Goal: Task Accomplishment & Management: Manage account settings

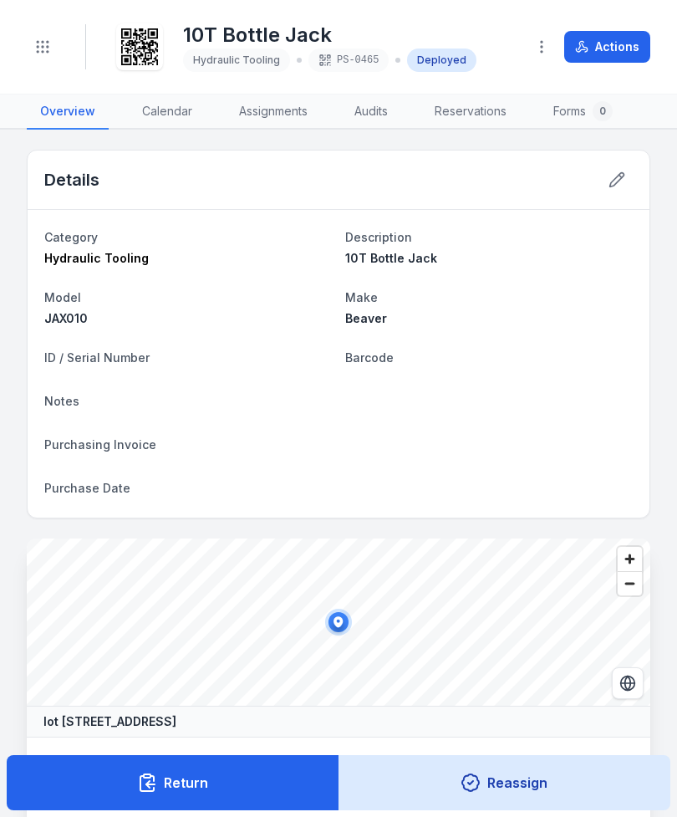
click at [43, 43] on icon "Toggle navigation" at bounding box center [42, 46] width 17 height 17
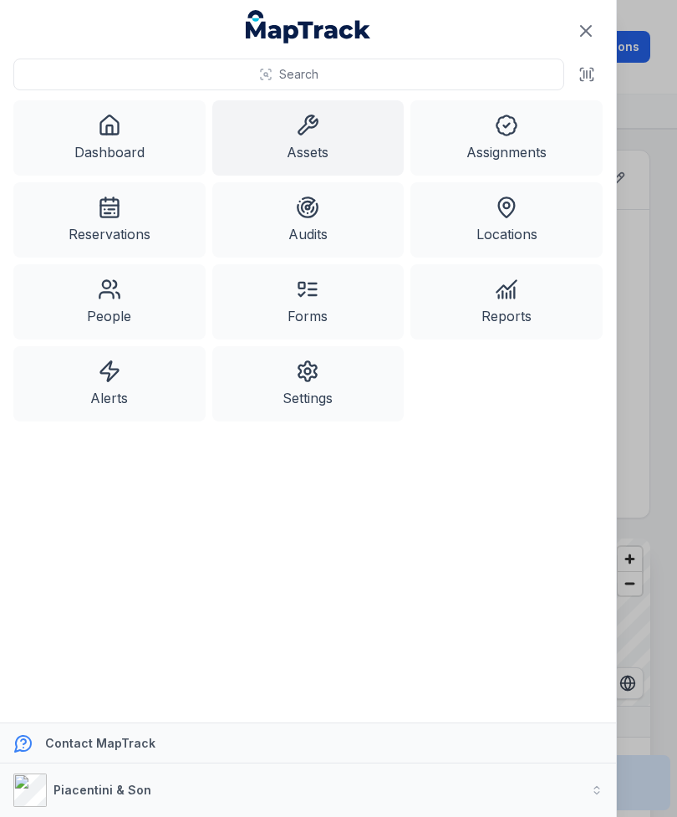
click at [324, 144] on link "Assets" at bounding box center [308, 137] width 192 height 75
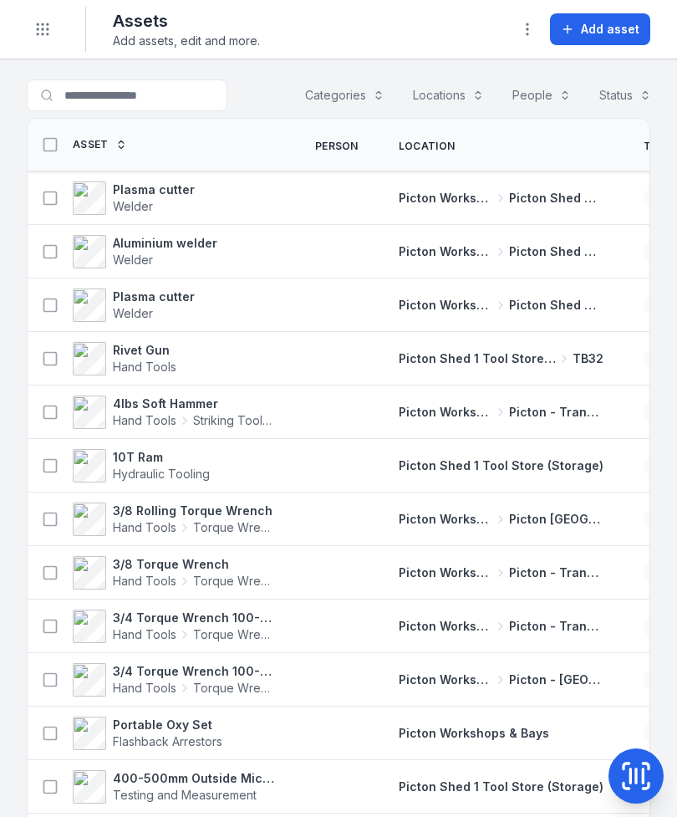
click at [36, 31] on icon "Toggle navigation" at bounding box center [42, 29] width 17 height 17
click at [627, 772] on icon at bounding box center [636, 775] width 33 height 33
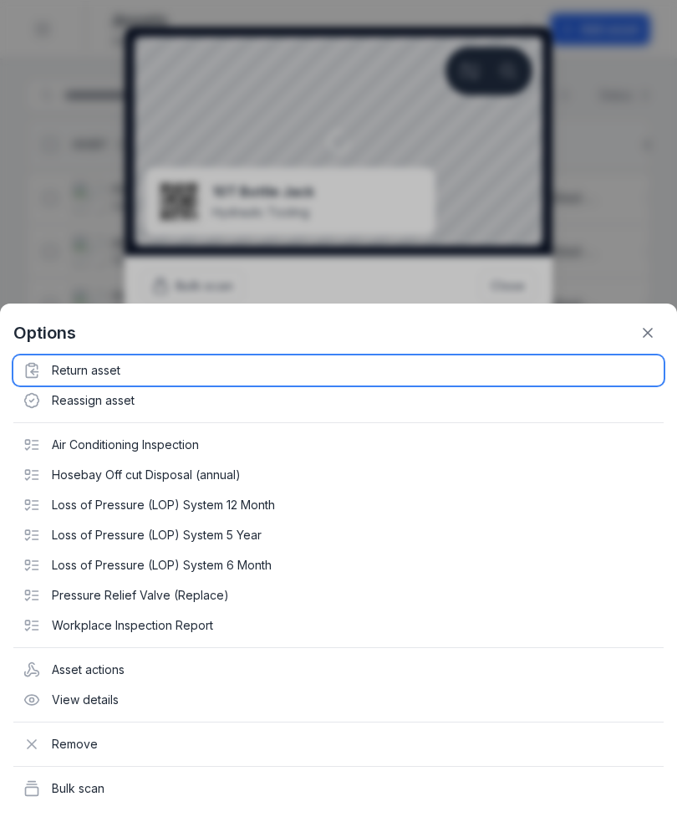
click at [94, 364] on div "Return asset" at bounding box center [338, 370] width 650 height 30
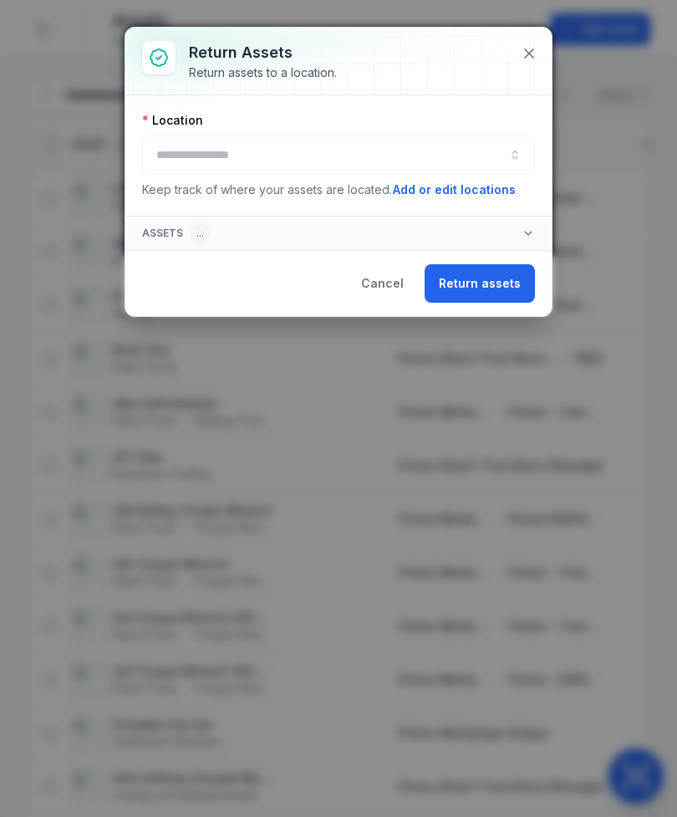
click at [352, 150] on div at bounding box center [338, 154] width 393 height 38
click at [332, 146] on button "button" at bounding box center [338, 154] width 393 height 38
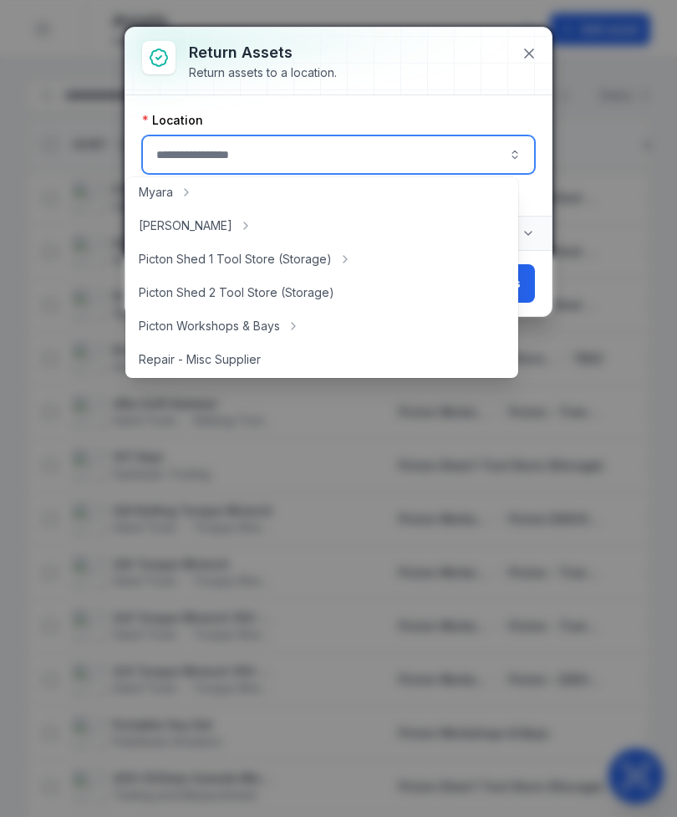
scroll to position [282, 0]
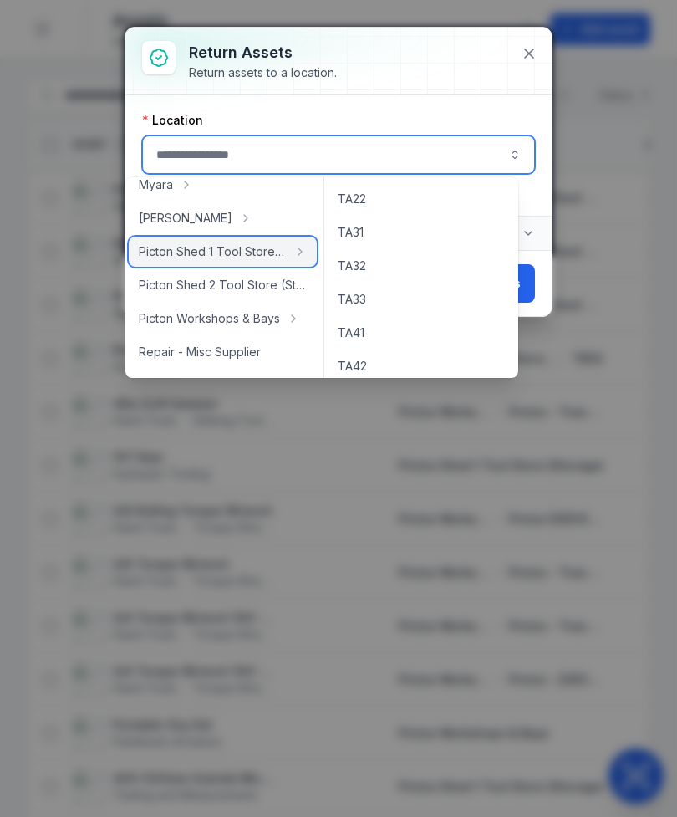
click at [263, 247] on span "Picton Shed 1 Tool Store (Storage)" at bounding box center [213, 251] width 148 height 17
type input "**********"
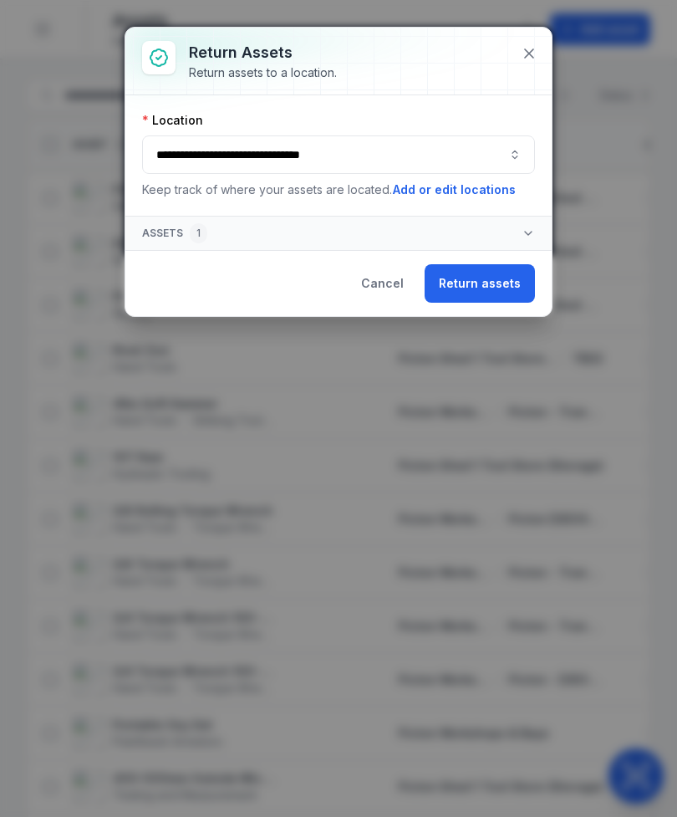
click at [511, 280] on button "Return assets" at bounding box center [480, 283] width 110 height 38
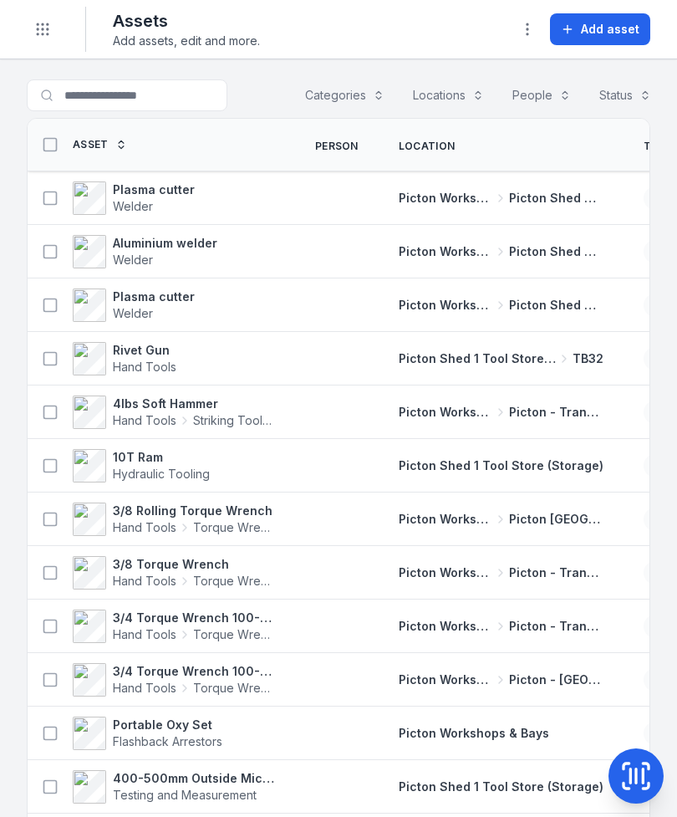
click at [621, 767] on icon at bounding box center [636, 775] width 33 height 33
